Goal: Task Accomplishment & Management: Manage account settings

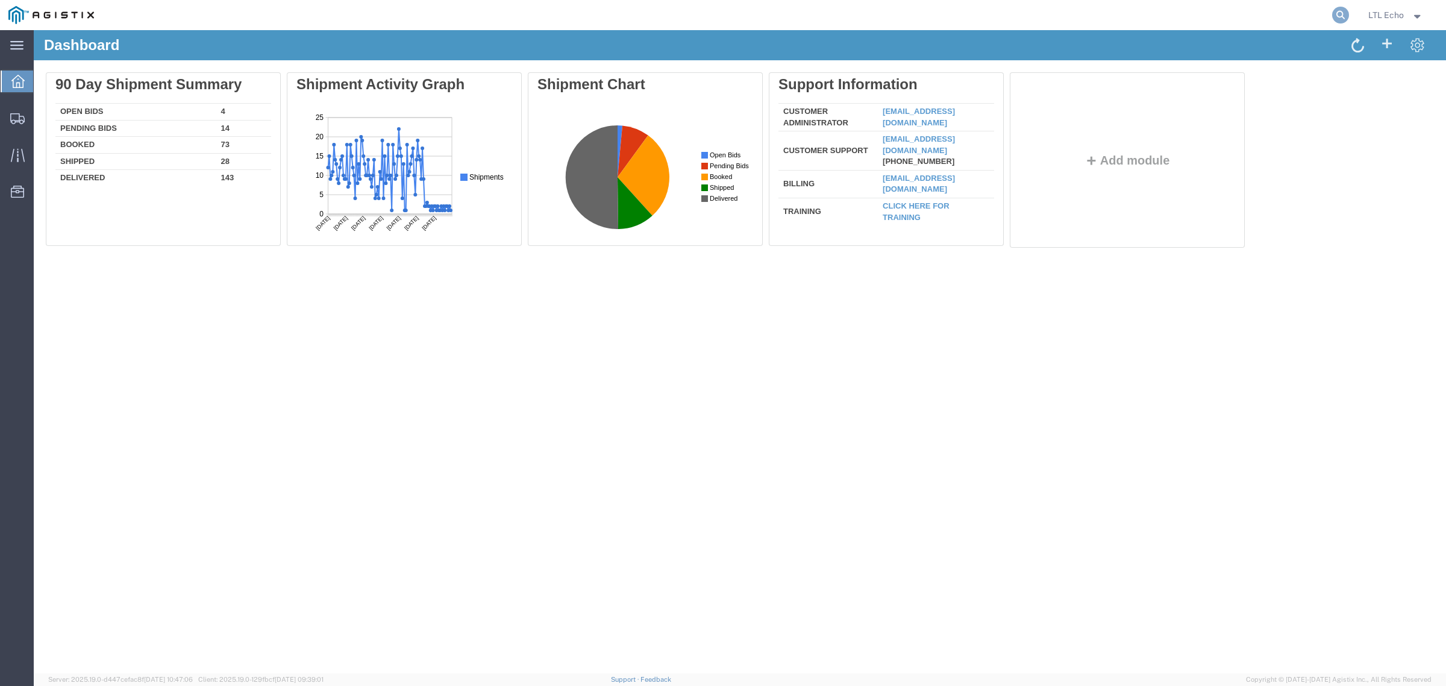
click at [1336, 16] on icon at bounding box center [1340, 15] width 17 height 17
click at [1218, 14] on input "search" at bounding box center [1149, 15] width 366 height 29
paste input "56765483"
type input "56765483"
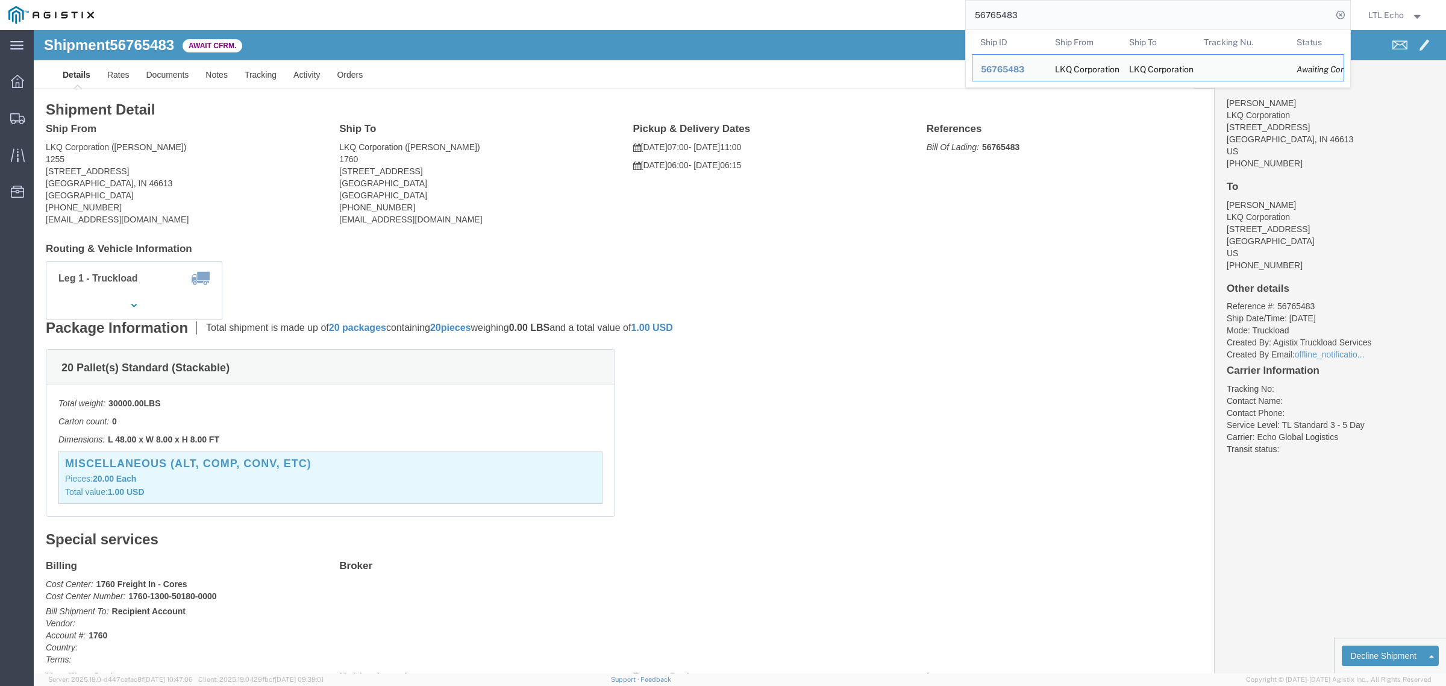
click div "20 Pallet(s) Standard (Stackable) Total weight: 30000.00 LBS Carton count: 0 Di…"
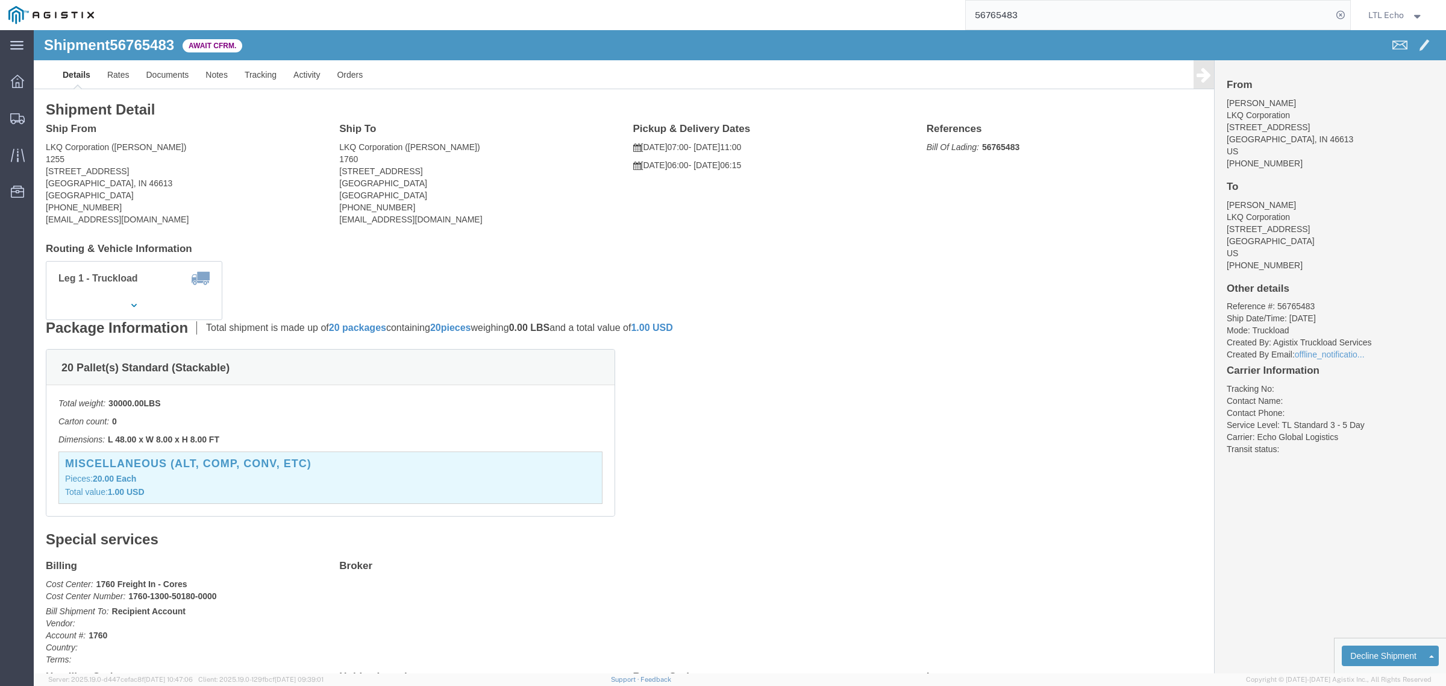
drag, startPoint x: 106, startPoint y: 140, endPoint x: 14, endPoint y: 142, distance: 91.6
click address "LKQ Corporation (Sean Conner) 1255 1602 S. Lafayette Blvd South Bend, IN 46613 …"
drag, startPoint x: 111, startPoint y: 142, endPoint x: 11, endPoint y: 139, distance: 100.1
click address "LKQ Corporation (Sean Conner) 1255 1602 S. Lafayette Blvd South Bend, IN 46613 …"
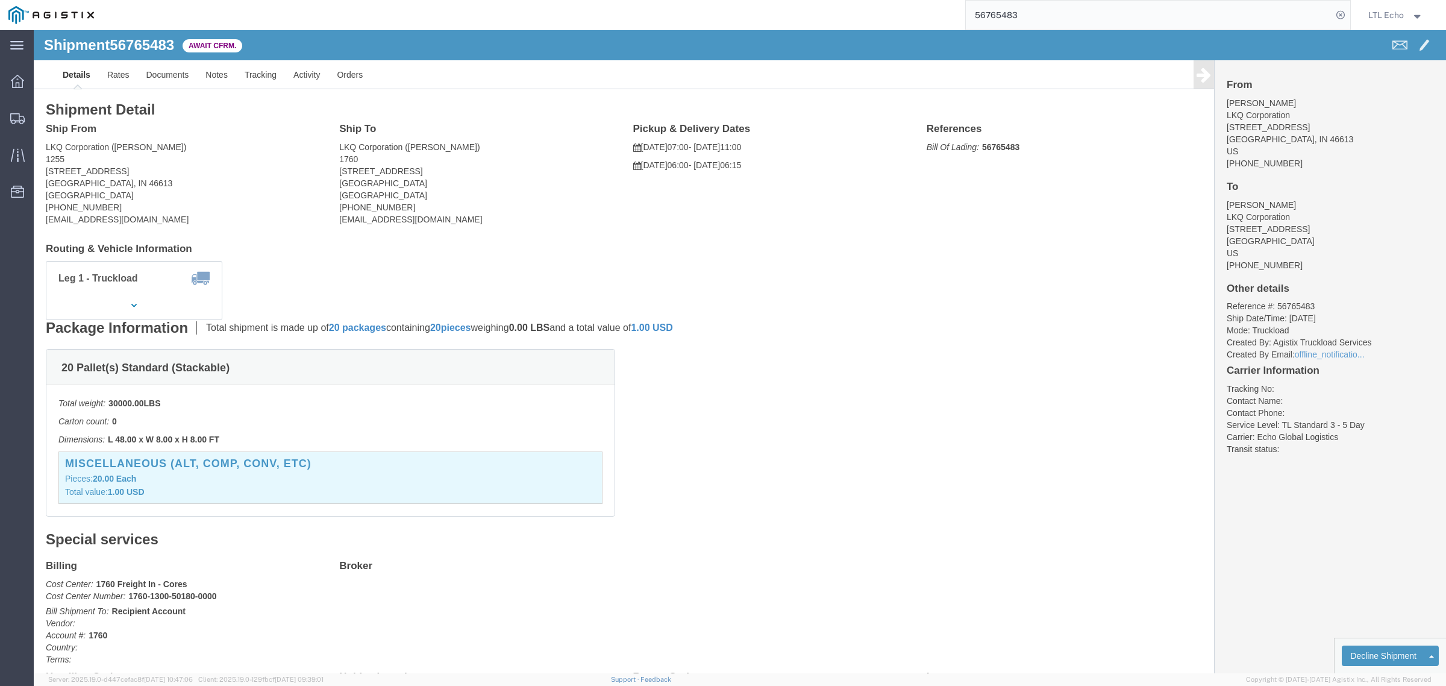
copy address "1602 S. Lafayette Blvd"
click b "56765483"
copy b "56765483"
drag, startPoint x: 417, startPoint y: 142, endPoint x: 299, endPoint y: 145, distance: 118.1
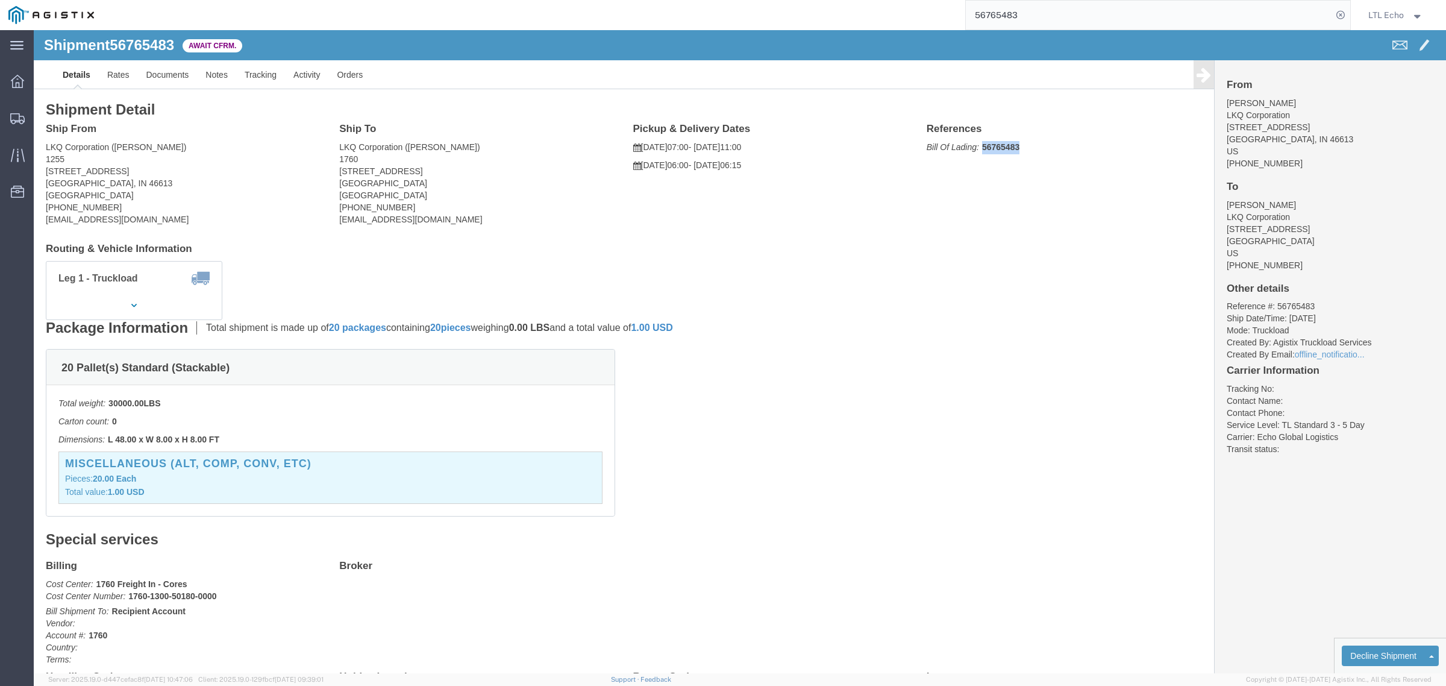
click div "Ship To LKQ Corporation (Chris Millwee) 1760 1710 W Mount Houston Rd Houston, T…"
copy address "1710 W Mount Houston Rd"
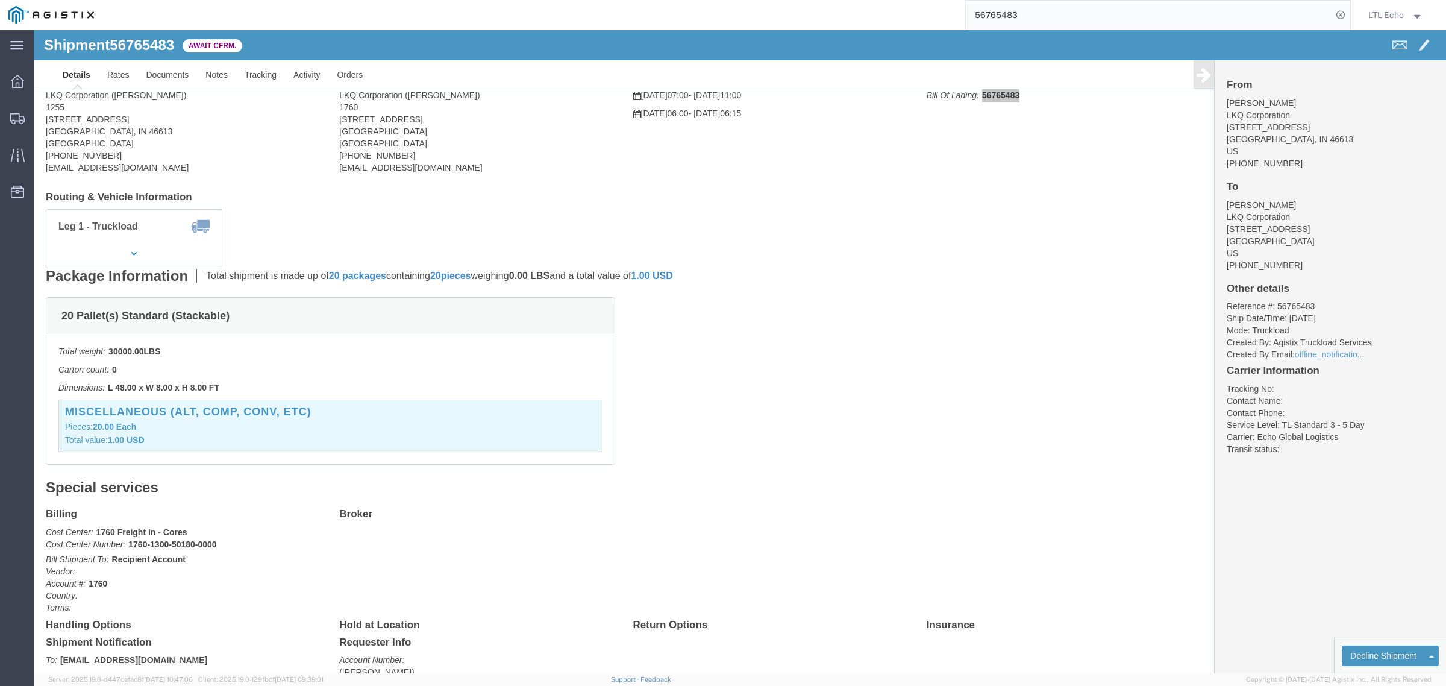
scroll to position [151, 0]
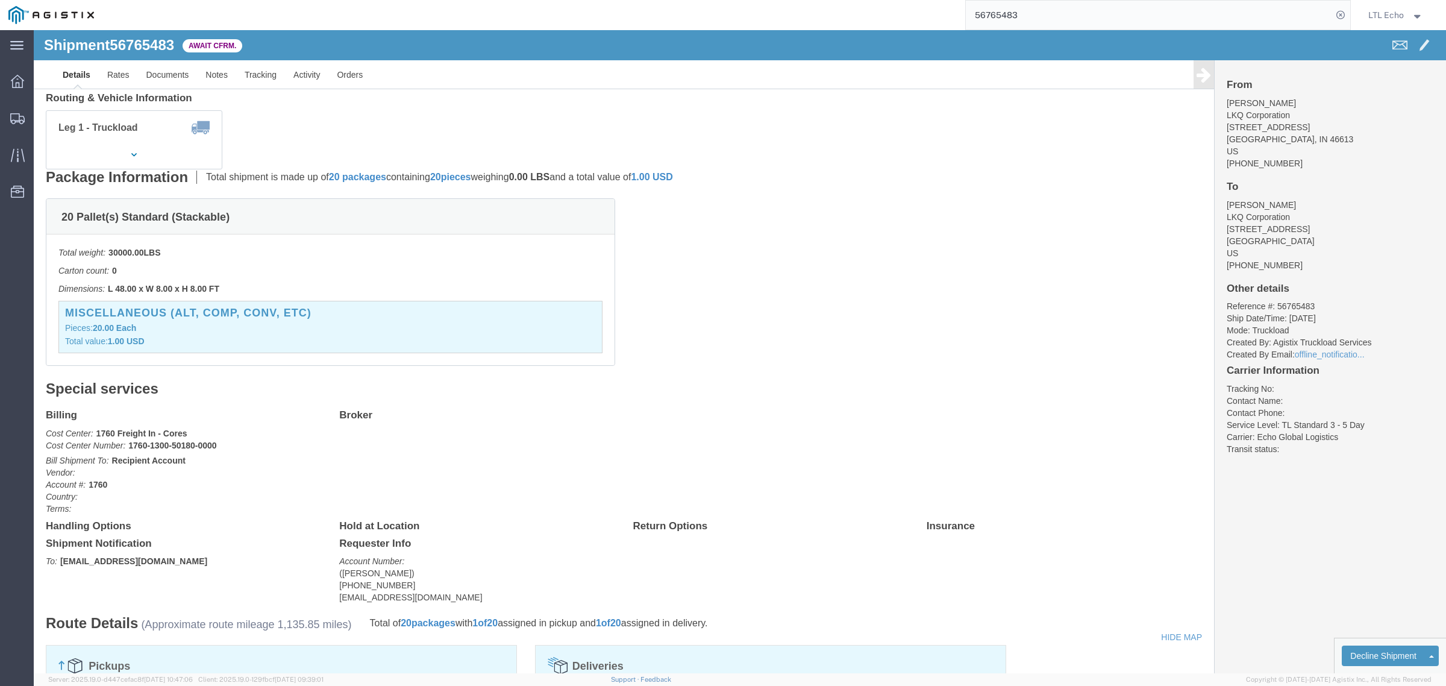
click h3 "Miscellaneous (alt, comp, conv, etc)"
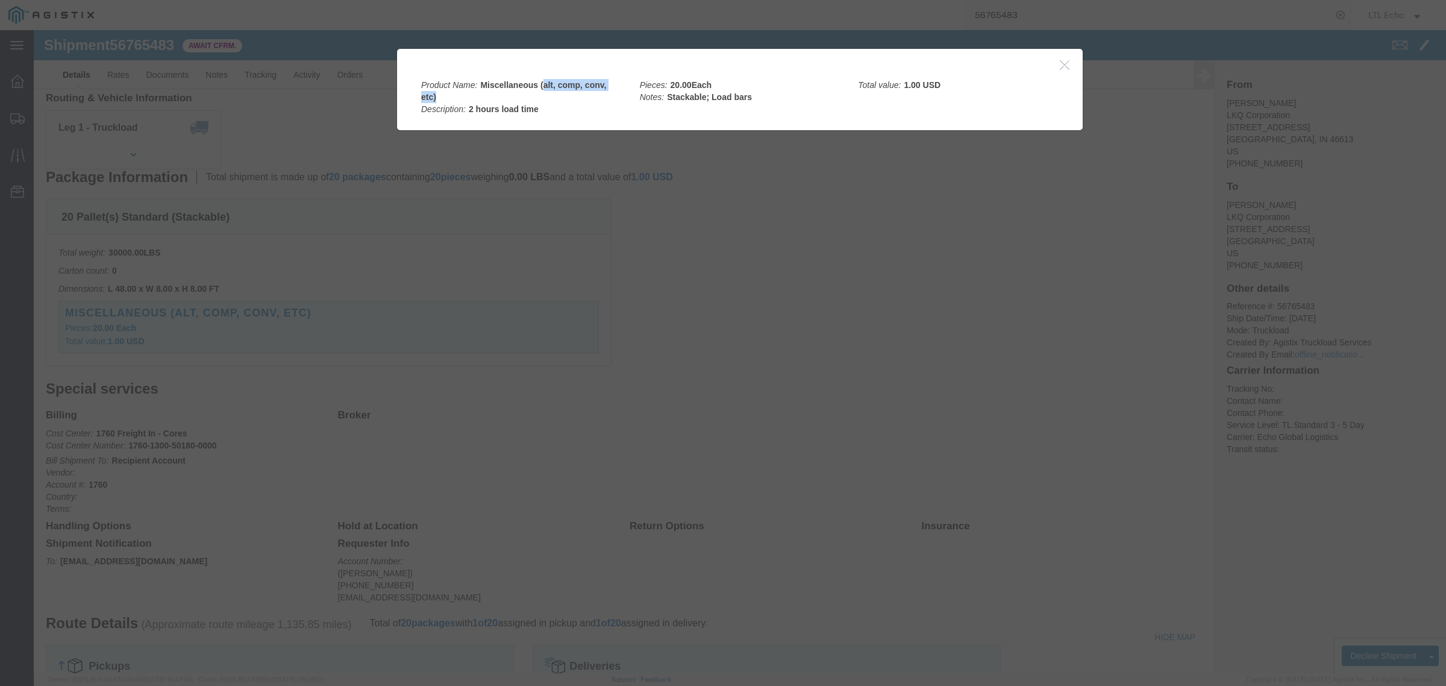
drag, startPoint x: 506, startPoint y: 55, endPoint x: 562, endPoint y: 63, distance: 56.1
click div "Product Name: Miscellaneous (alt, comp, conv, etc) Description: 2 hours load ti…"
copy b "alt, comp, conv, etc)"
click div
click icon "button"
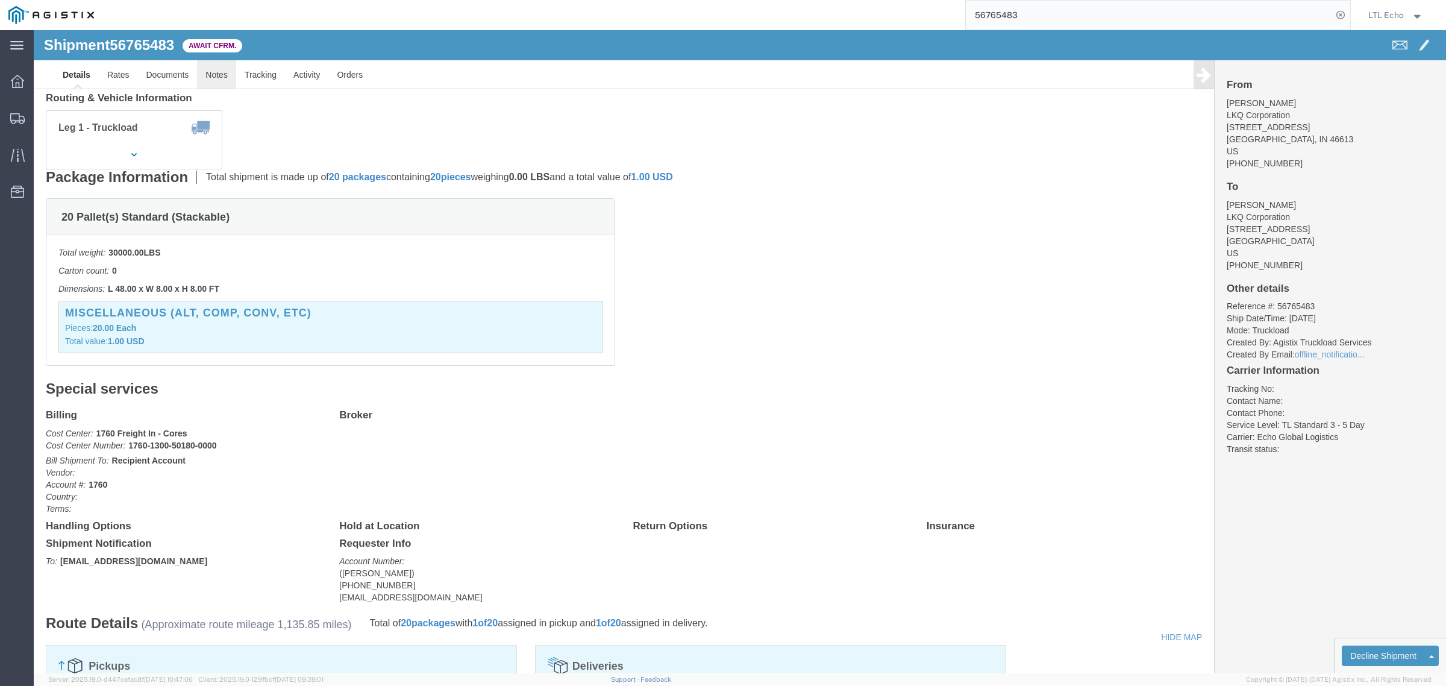
click link "Notes"
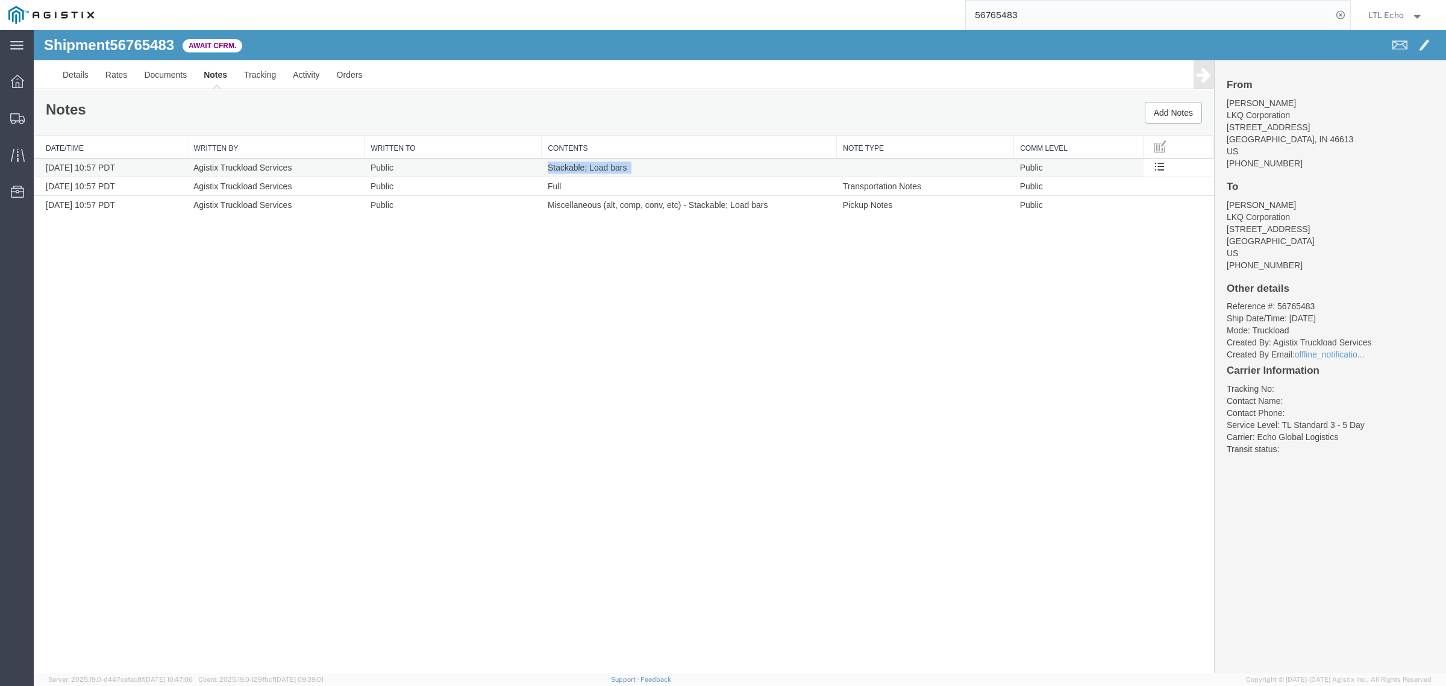
drag, startPoint x: 631, startPoint y: 172, endPoint x: 546, endPoint y: 172, distance: 85.6
click at [546, 172] on td "Stackable; Load bars" at bounding box center [689, 167] width 295 height 19
copy td "Stackable; Load bars"
click at [42, 79] on span "Dashboard" at bounding box center [37, 81] width 8 height 24
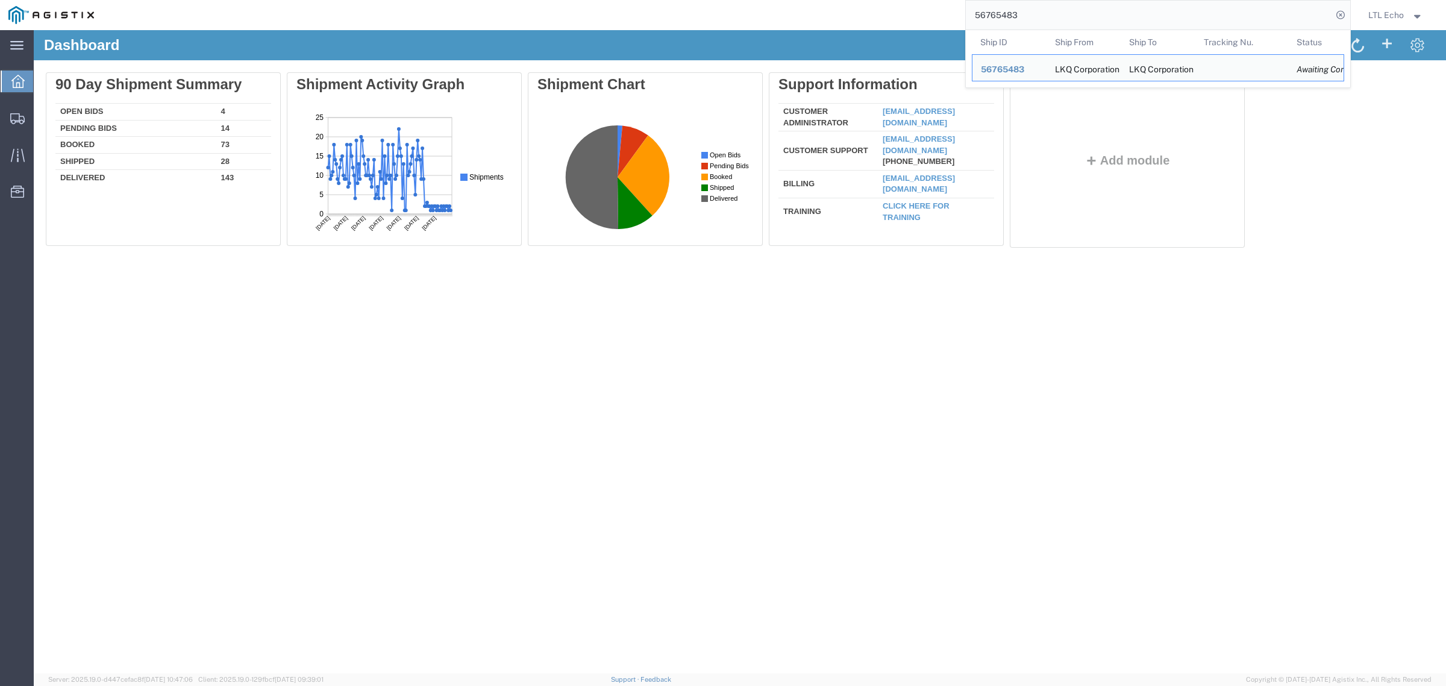
click at [1006, 19] on input "56765483" at bounding box center [1149, 15] width 366 height 29
click at [1001, 68] on span "56765483" at bounding box center [1002, 69] width 43 height 10
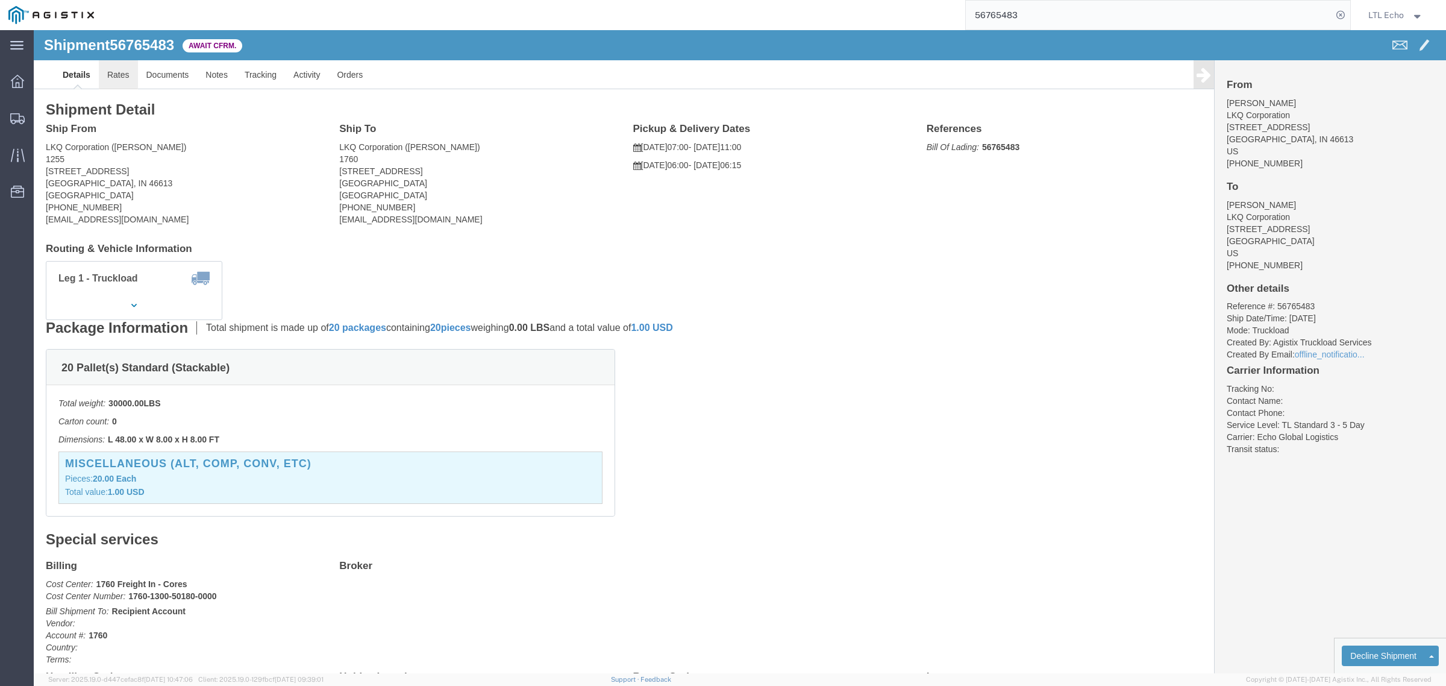
click link "Rates"
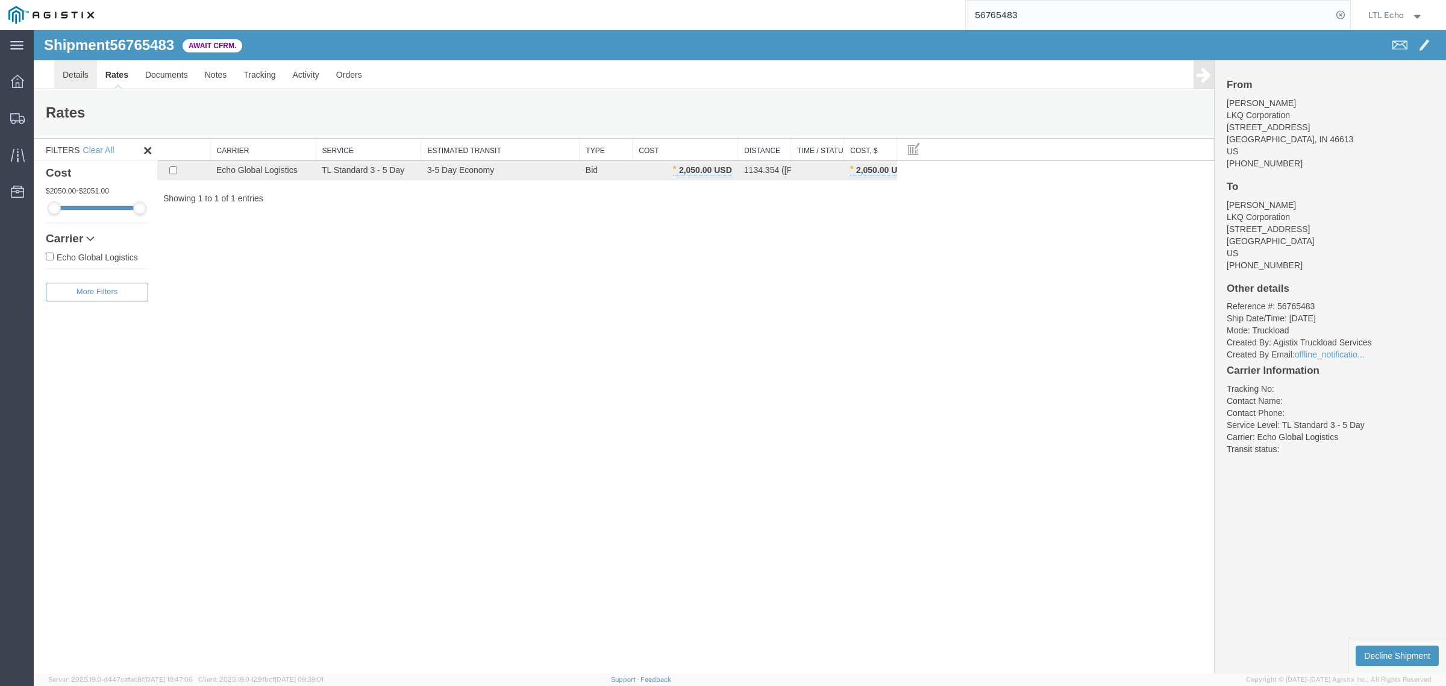
click at [74, 83] on link "Details" at bounding box center [75, 74] width 43 height 29
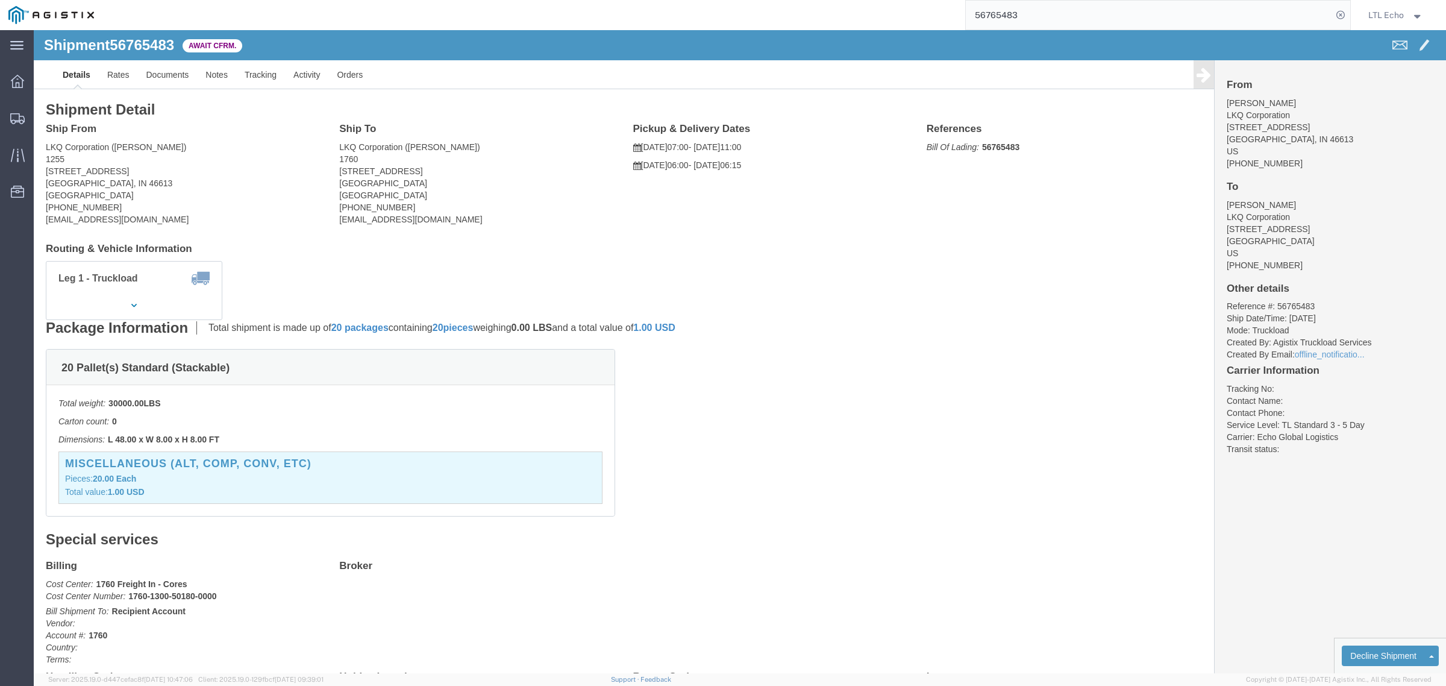
click b "56765483"
copy b "56765483"
drag, startPoint x: 111, startPoint y: 193, endPoint x: 5, endPoint y: 195, distance: 106.1
click div "Ship From LKQ Corporation (Sean Conner) 1255 1602 S. Lafayette Blvd South Bend,…"
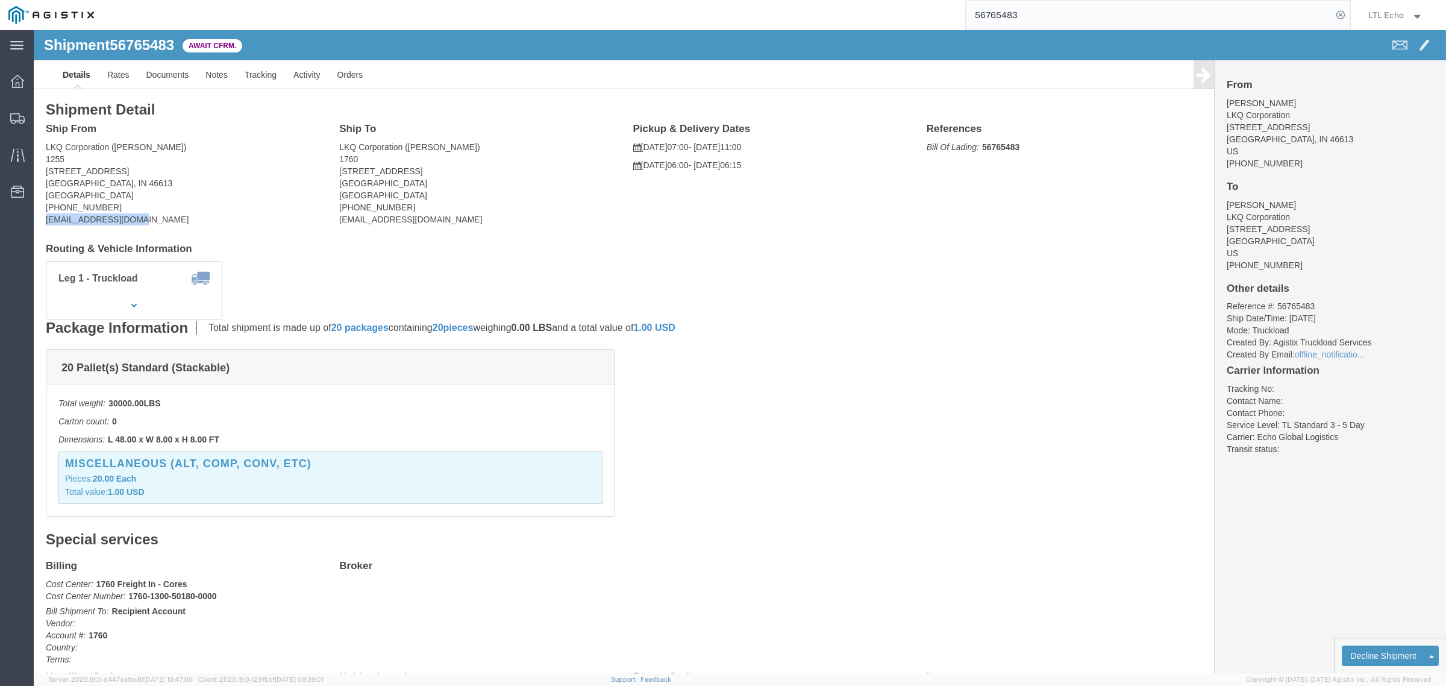
copy address "stconner@lkqcorp.com"
drag, startPoint x: 130, startPoint y: 116, endPoint x: 81, endPoint y: 119, distance: 49.5
click address "LKQ Corporation (Sean Conner) 1255 1602 S. Lafayette Blvd South Bend, IN 46613 …"
copy address "Sean Conner"
drag, startPoint x: 204, startPoint y: 140, endPoint x: 160, endPoint y: 152, distance: 46.0
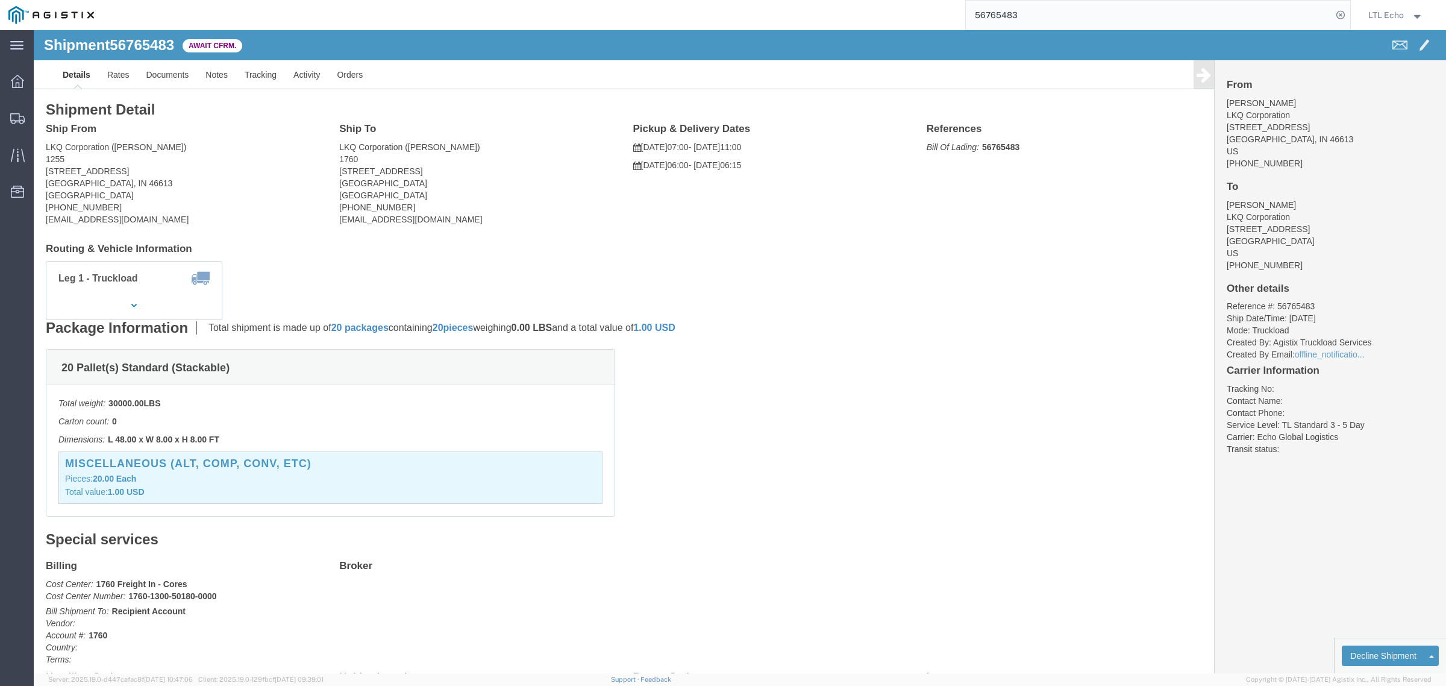
click address "LKQ Corporation (Sean Conner) 1255 1602 S. Lafayette Blvd South Bend, IN 46613 …"
drag, startPoint x: 72, startPoint y: 179, endPoint x: 10, endPoint y: 180, distance: 62.7
click div "Ship From LKQ Corporation (Sean Conner) 1255 1602 S. Lafayette Blvd South Bend,…"
copy address "269-591-1788"
click link "Confirm"
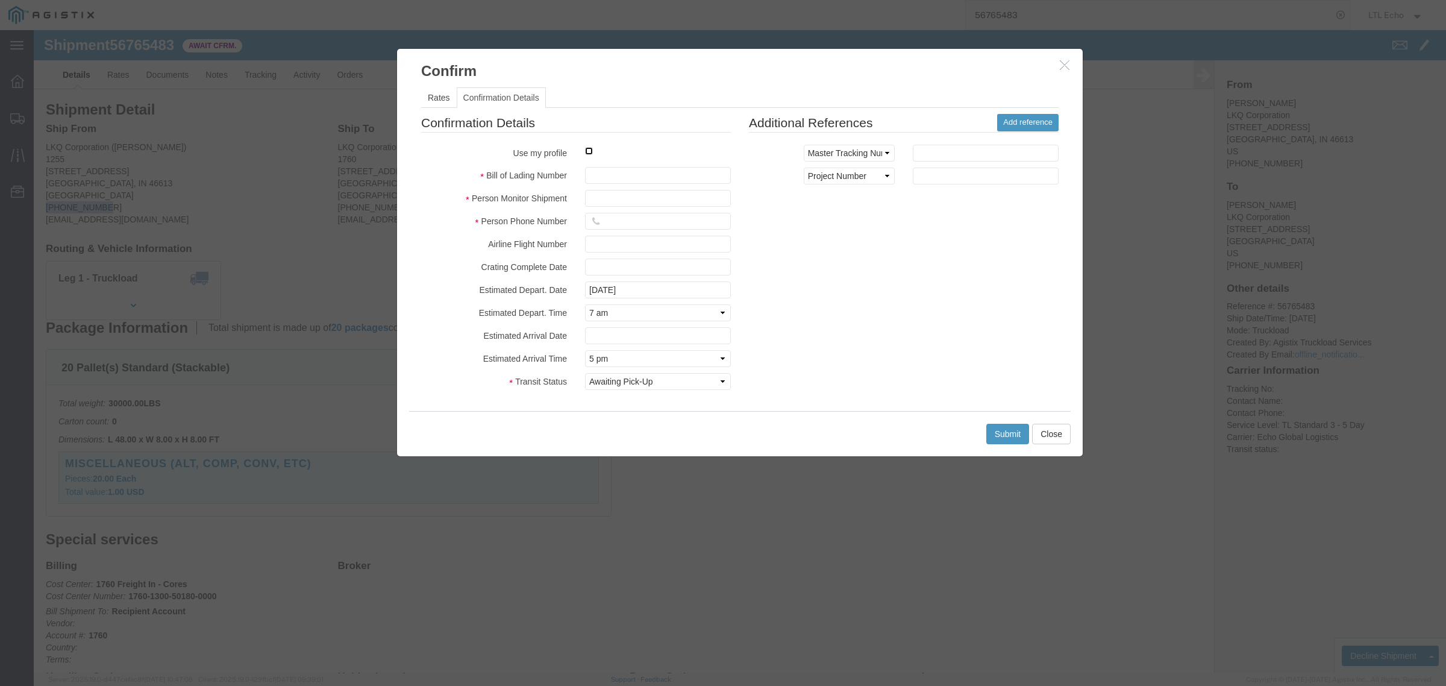
click input "checkbox"
checkbox input "true"
type input "LTL Echo"
type input "+ 8005116111"
click input "text"
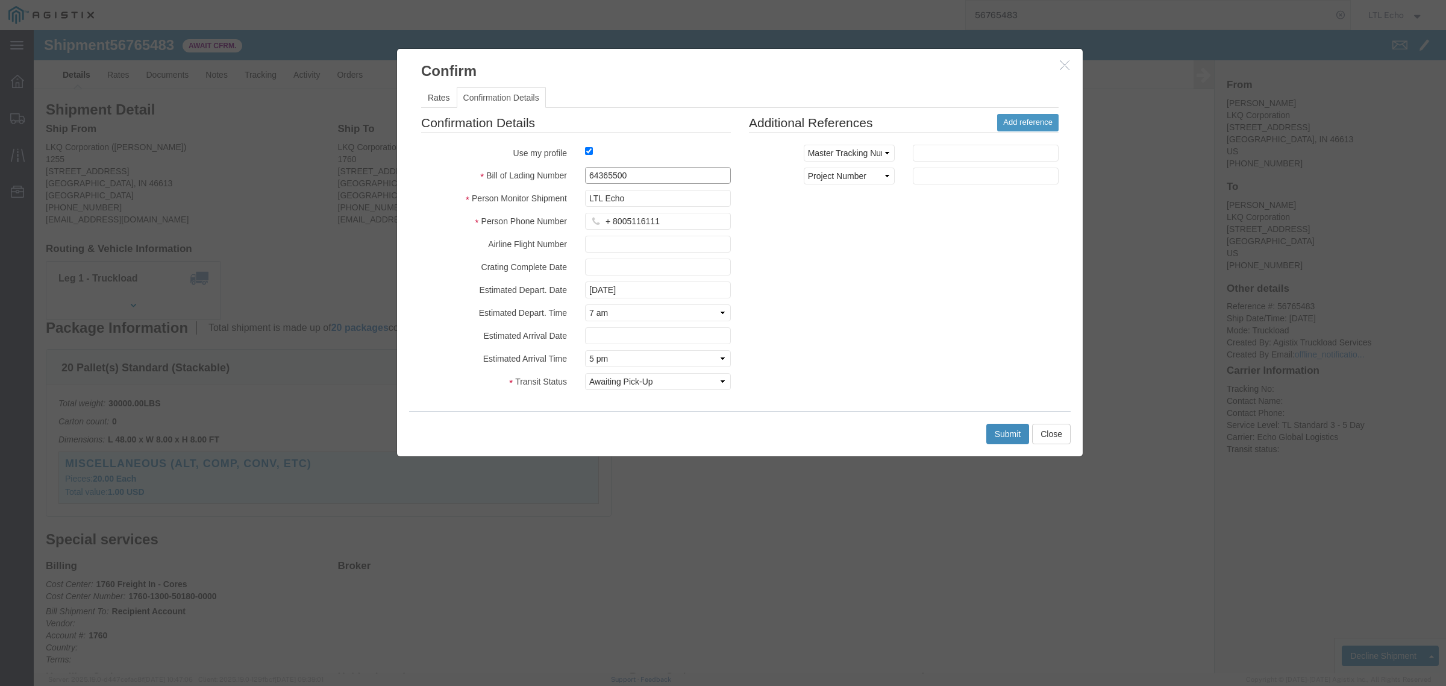
type input "64365500"
click button "Submit"
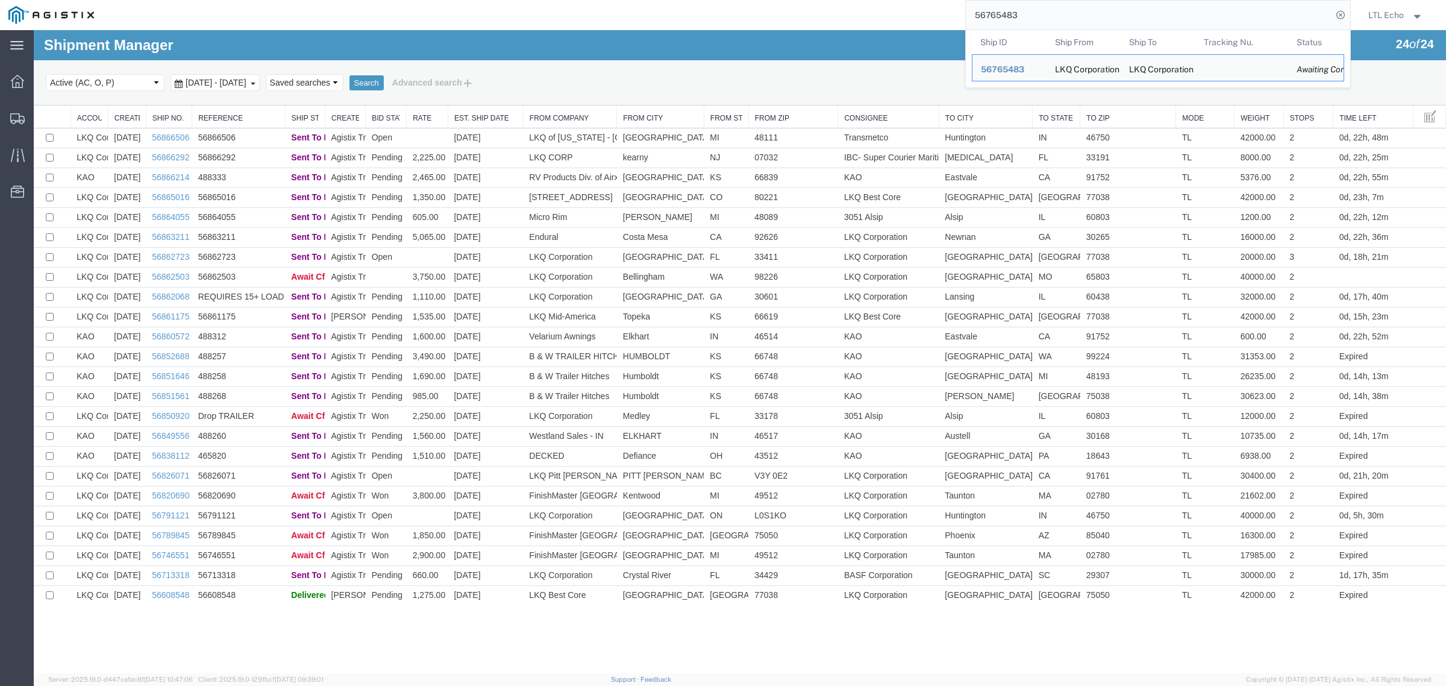
drag, startPoint x: 1040, startPoint y: 0, endPoint x: 974, endPoint y: 3, distance: 65.7
click at [974, 3] on form "56765483 Ship ID Ship From Ship To Tracking Nu. Status Ship ID 56765483 Ship Fr…" at bounding box center [1158, 15] width 386 height 30
paste input "86250"
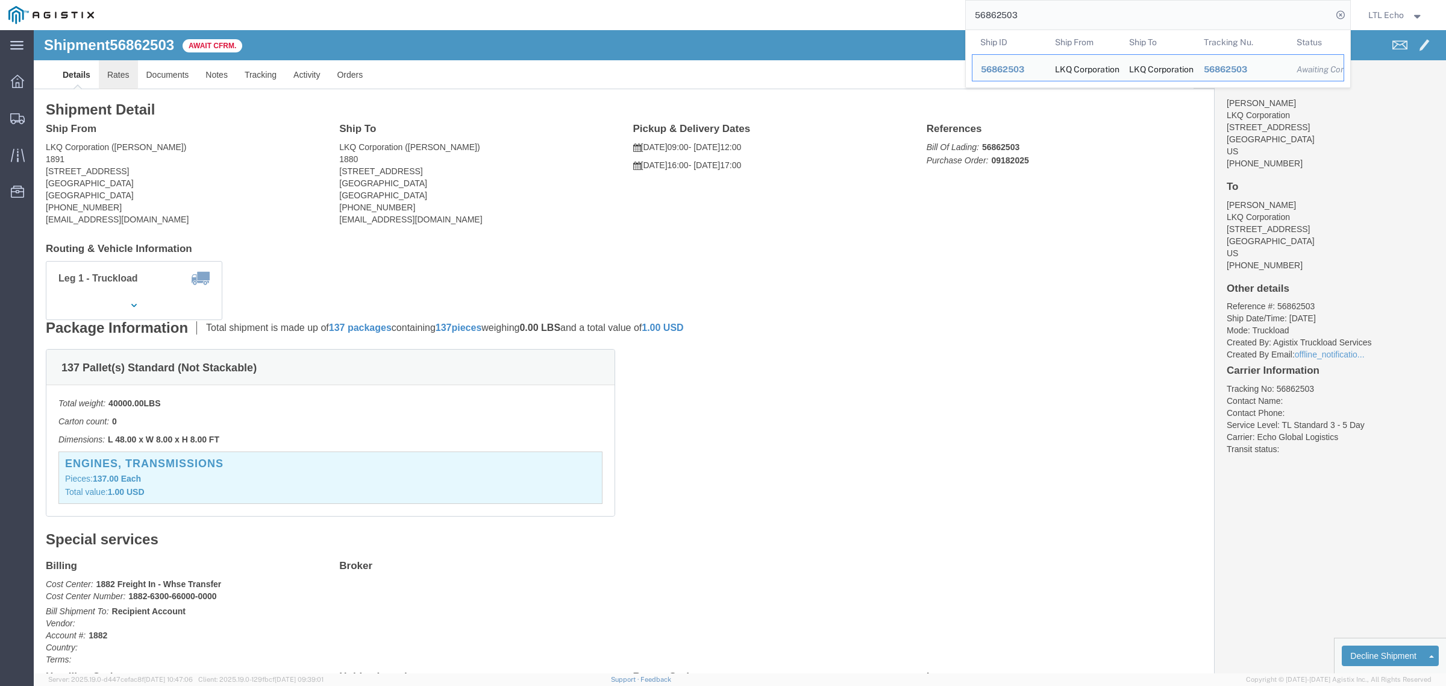
click link "Rates"
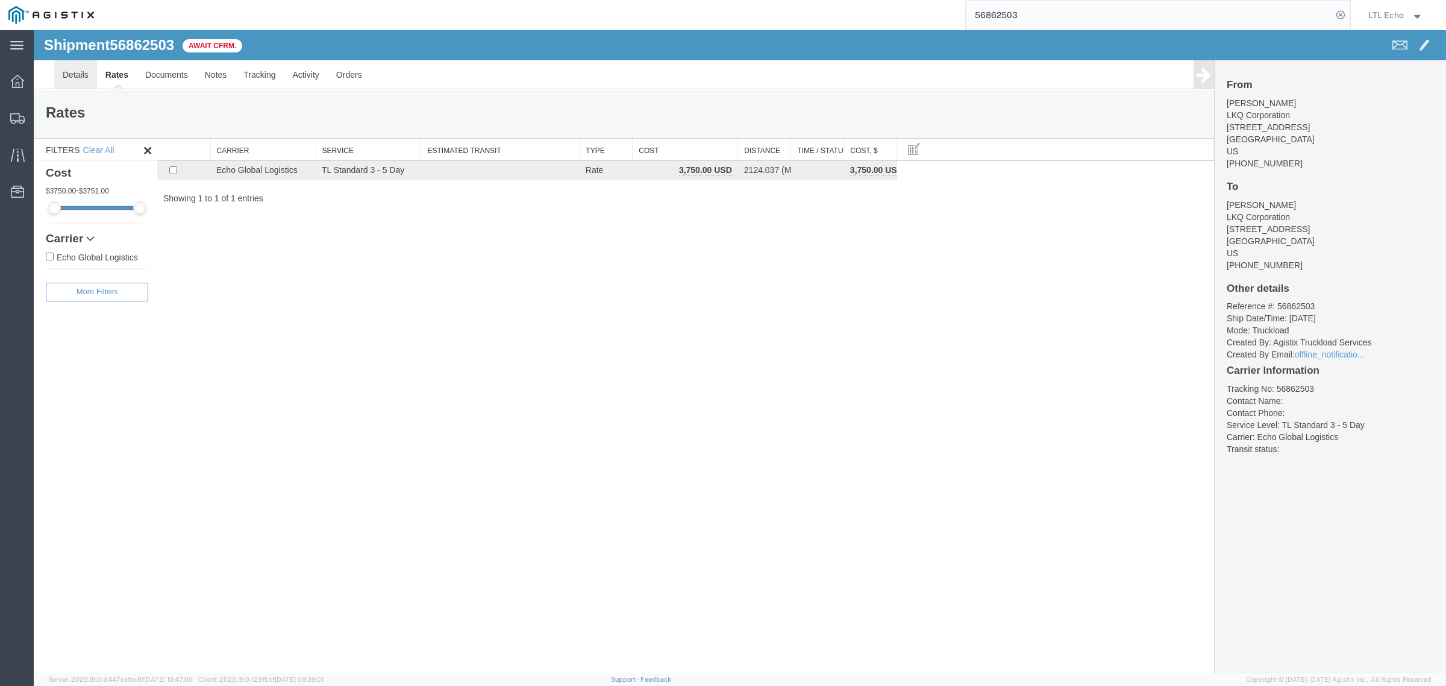
click at [78, 80] on link "Details" at bounding box center [75, 74] width 43 height 29
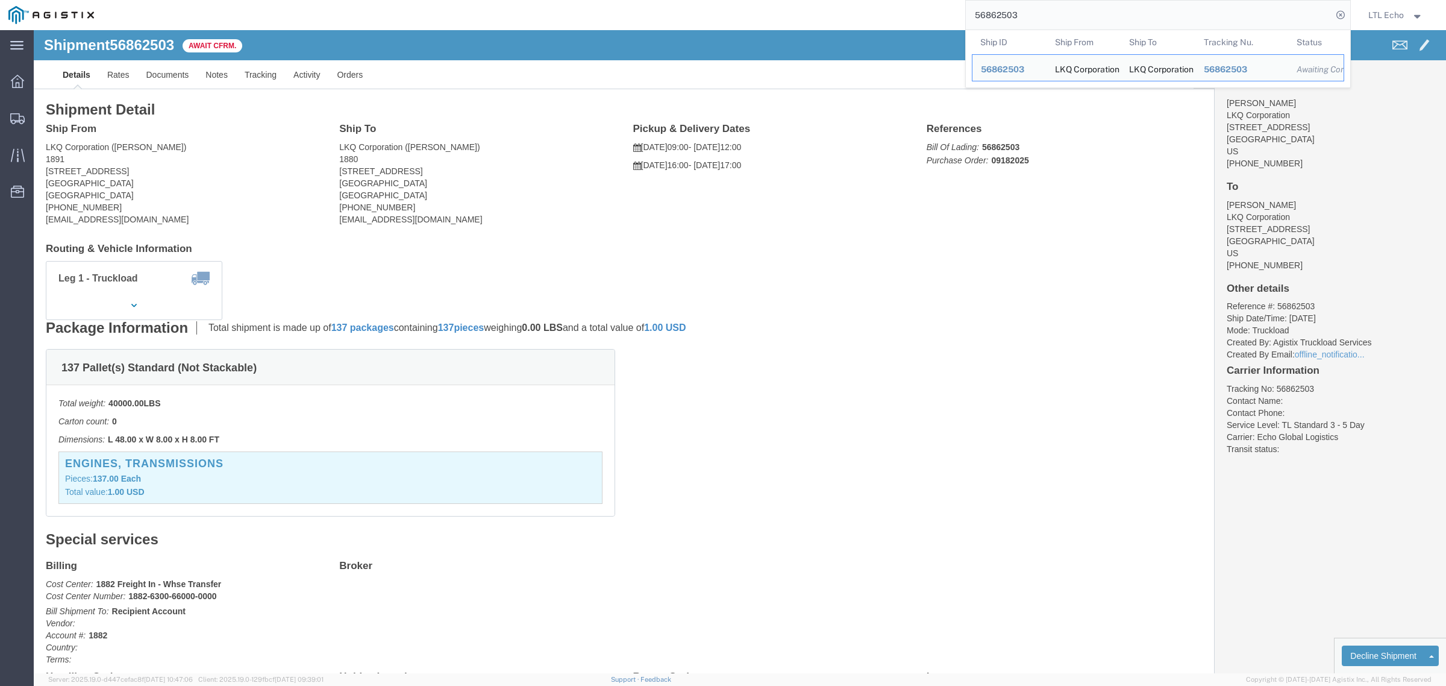
drag, startPoint x: 1061, startPoint y: 16, endPoint x: 688, endPoint y: -69, distance: 382.5
click at [688, 0] on html "main_menu Created with Sketch. Collapse Menu Dashboard Shipments Traffic Resour…" at bounding box center [723, 343] width 1446 height 686
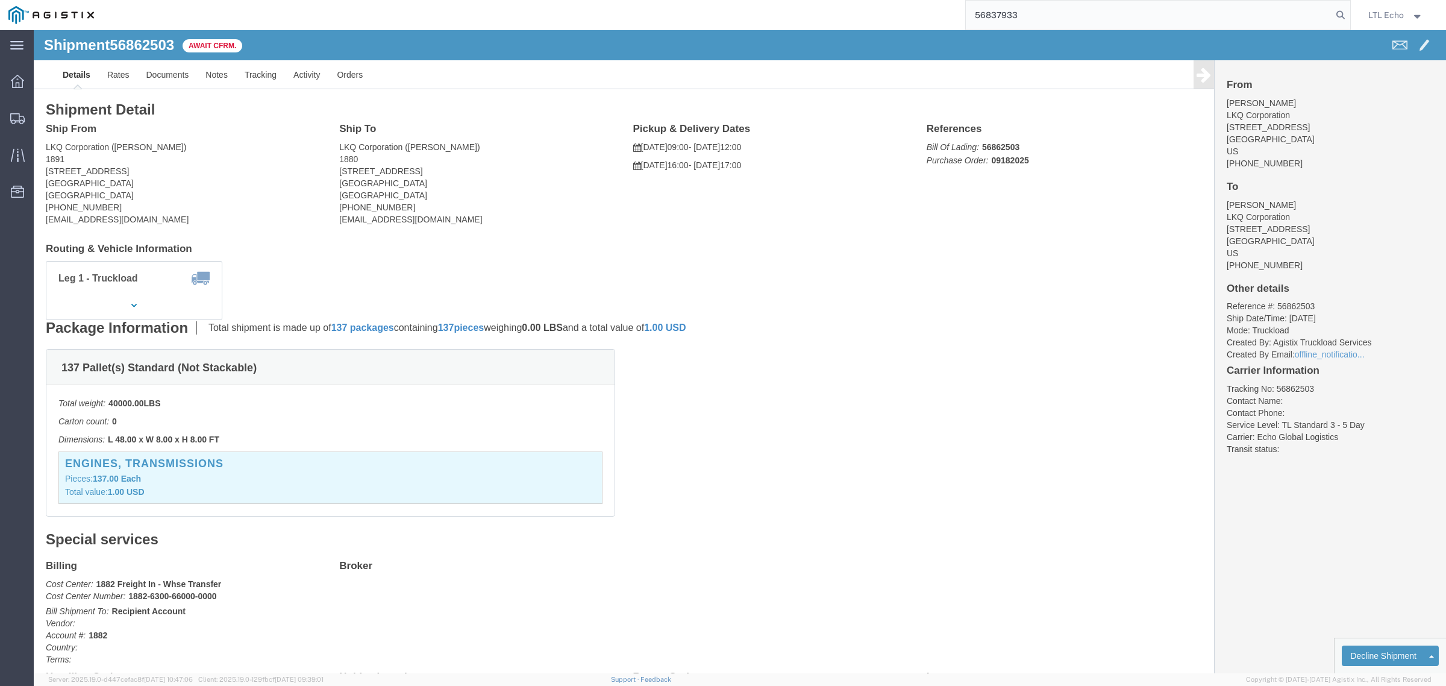
type input "56837933"
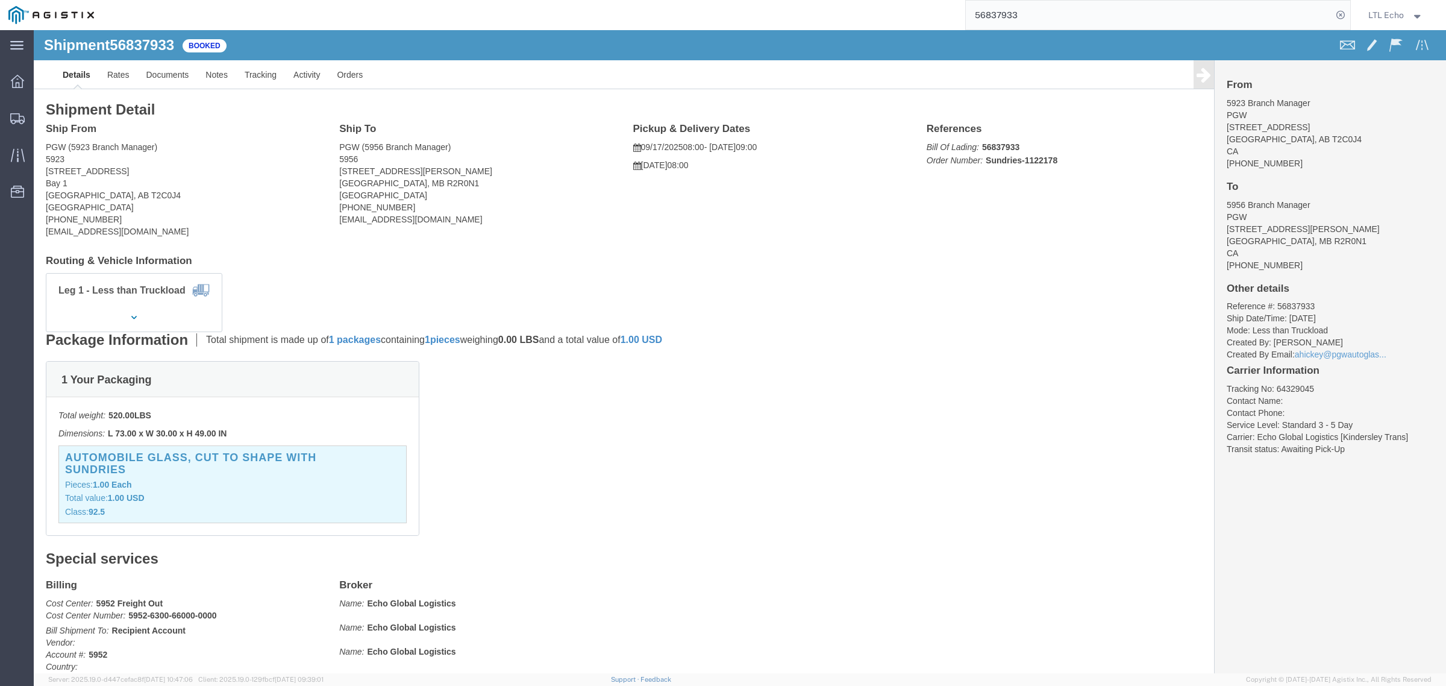
click li "Tracking No: 64329045"
copy li "64329045"
